Goal: Transaction & Acquisition: Download file/media

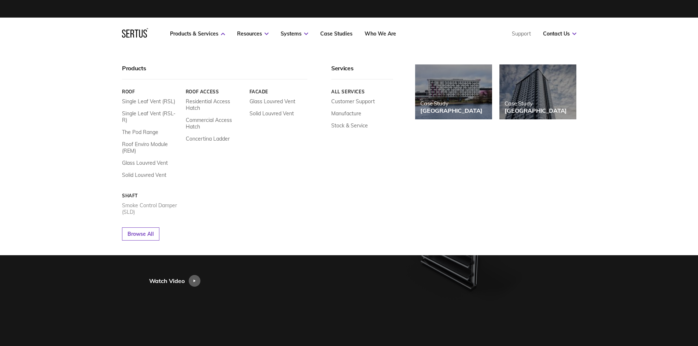
click at [134, 202] on link "Smoke Control Damper (SLD)" at bounding box center [151, 208] width 58 height 13
click at [180, 35] on link "Products & Services" at bounding box center [197, 33] width 55 height 7
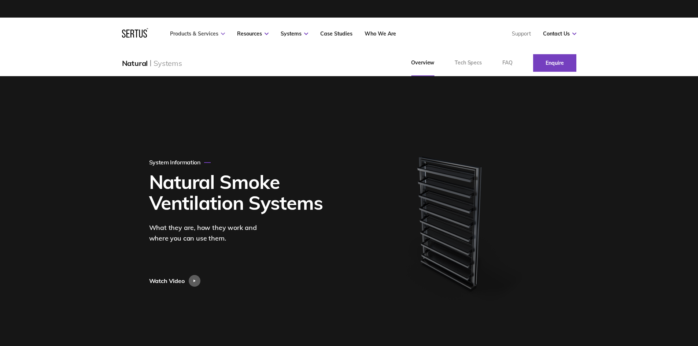
click at [182, 33] on link "Products & Services" at bounding box center [197, 33] width 55 height 7
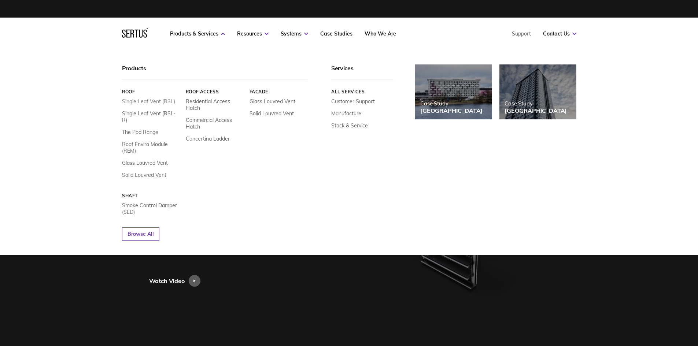
click at [137, 102] on link "Single Leaf Vent (RSL)" at bounding box center [148, 101] width 53 height 7
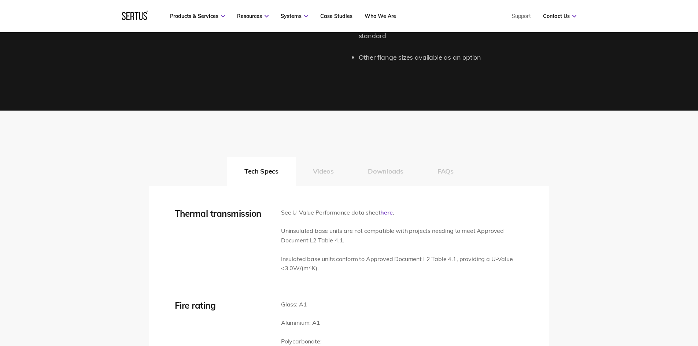
scroll to position [1026, 0]
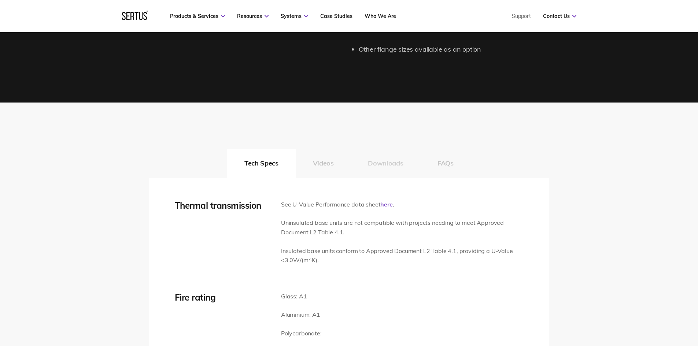
click at [379, 162] on button "Downloads" at bounding box center [386, 163] width 70 height 29
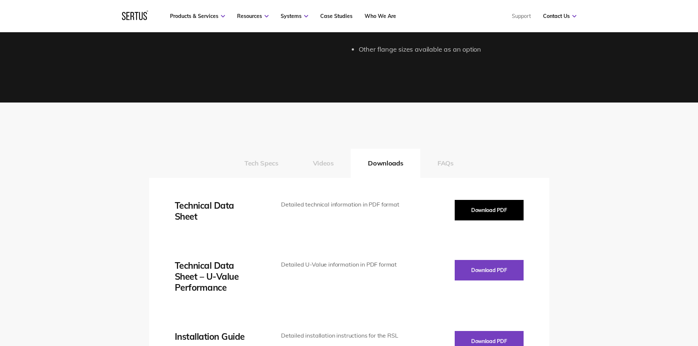
click at [492, 210] on button "Download PDF" at bounding box center [489, 210] width 69 height 21
